Goal: Find specific page/section: Find specific page/section

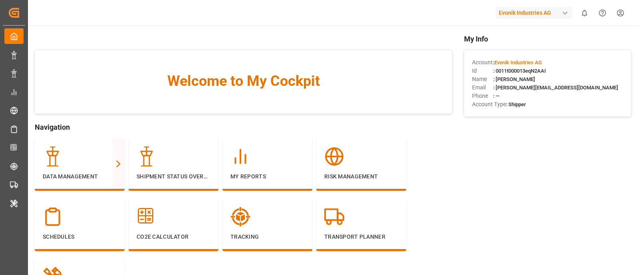
click at [502, 13] on div "Evonik Industries AG" at bounding box center [533, 13] width 77 height 12
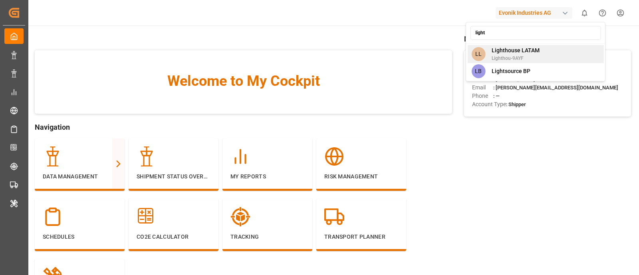
type input "light"
click at [525, 50] on span "Lighthouse LATAM" at bounding box center [515, 50] width 48 height 8
